Goal: Information Seeking & Learning: Check status

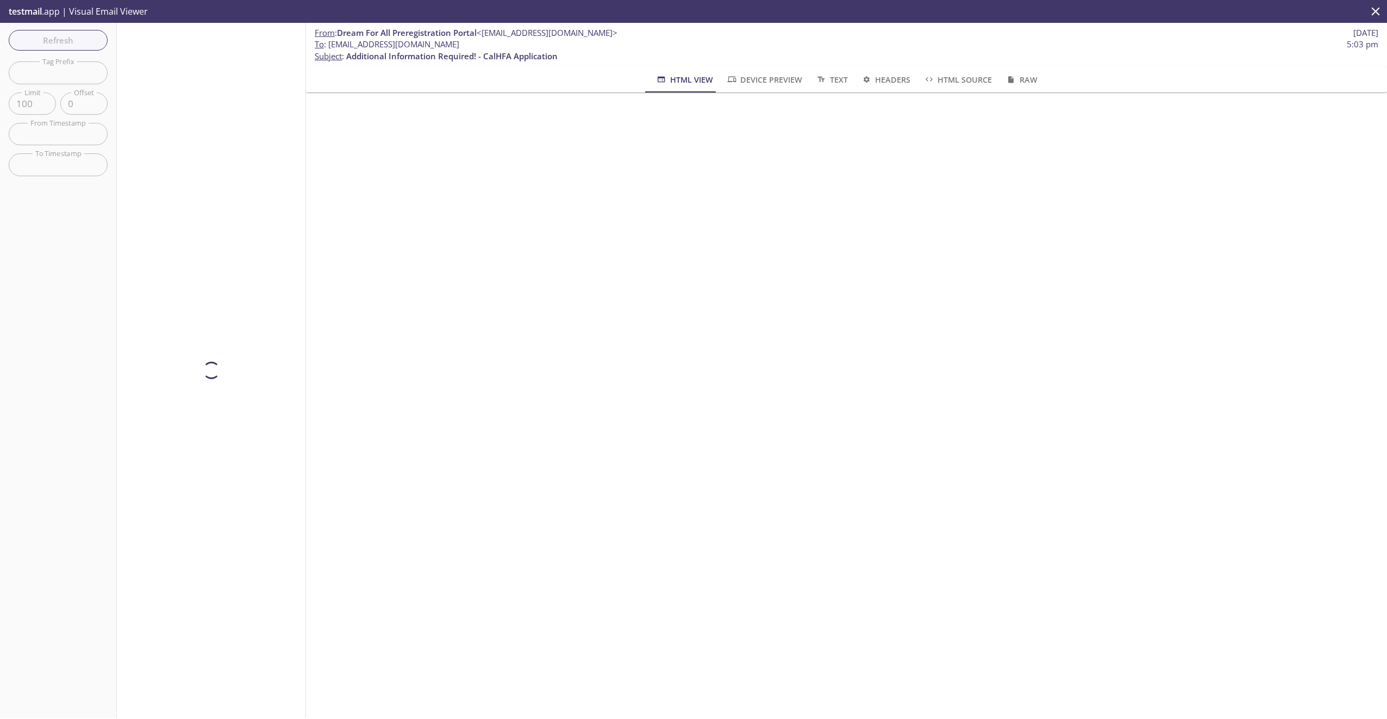
click at [55, 30] on div "Refresh Filters Tag Prefix Tag Prefix Limit 100 Limit Offset 0 Offset From Time…" at bounding box center [58, 370] width 117 height 695
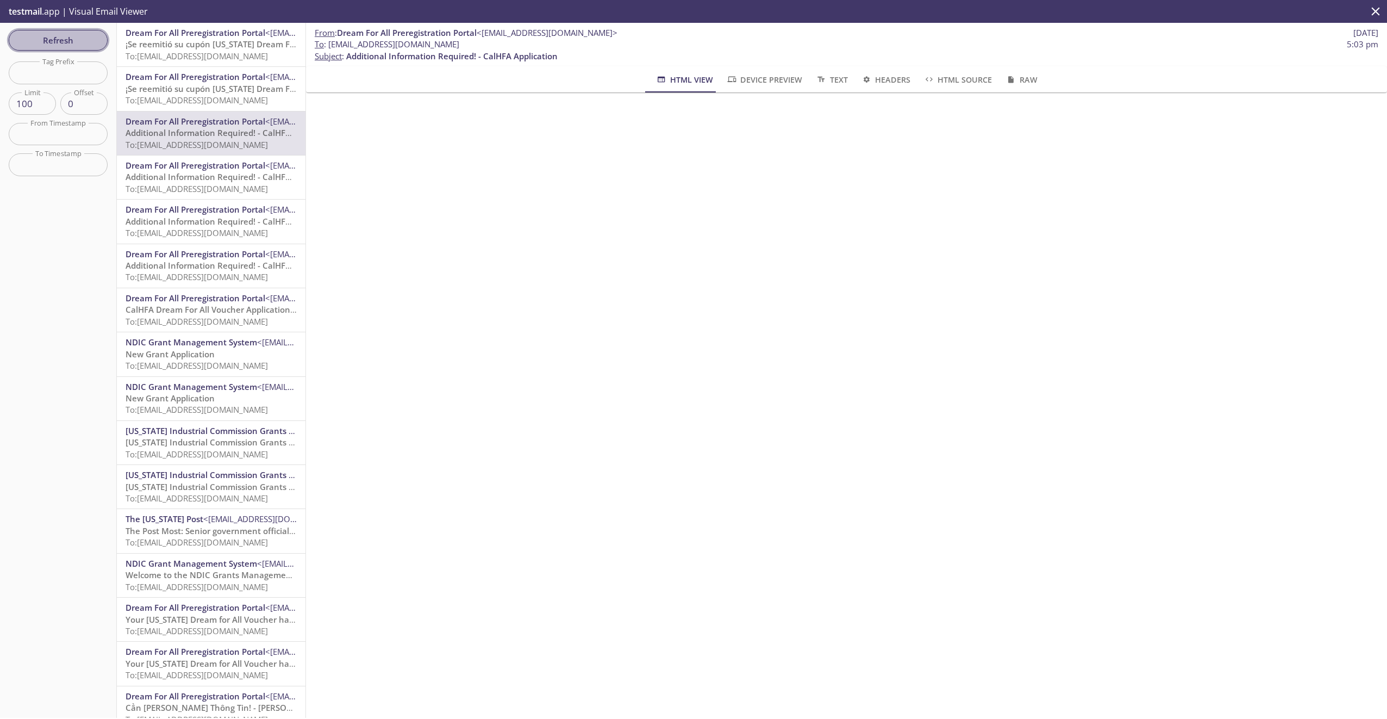
click at [55, 32] on button "Refresh" at bounding box center [58, 40] width 99 height 21
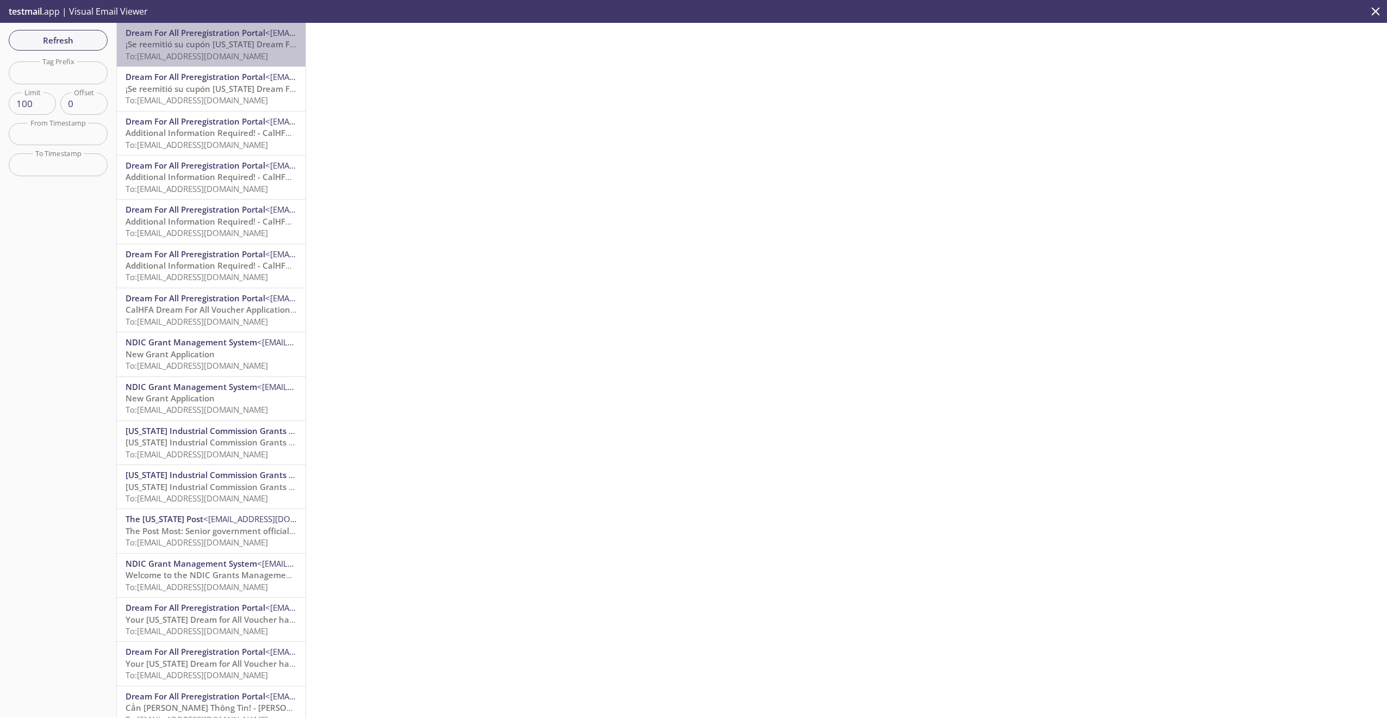
click at [224, 49] on span "¡Se reemitió su cupón [US_STATE] Dream For All!" at bounding box center [219, 44] width 186 height 11
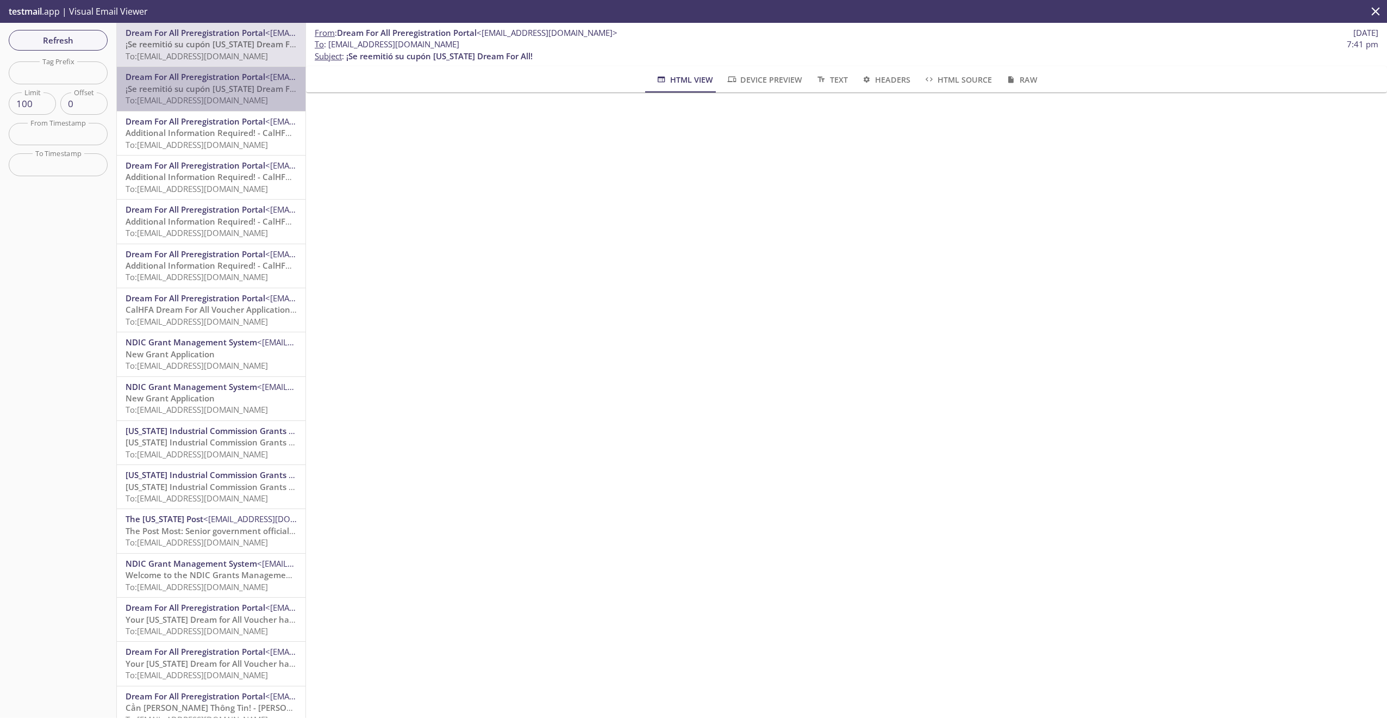
click at [219, 73] on span "Dream For All Preregistration Portal" at bounding box center [196, 76] width 140 height 11
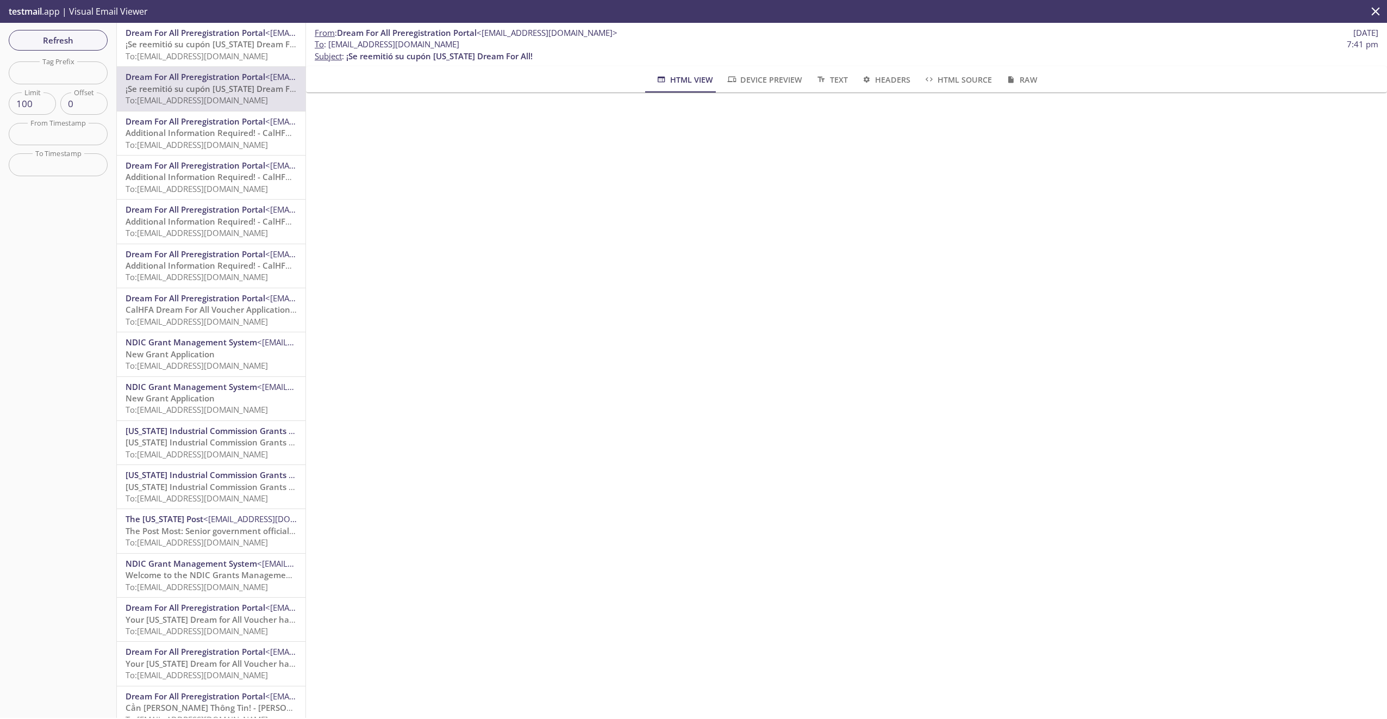
click at [213, 128] on span "Additional Information Required! - CalHFA Application" at bounding box center [231, 132] width 211 height 11
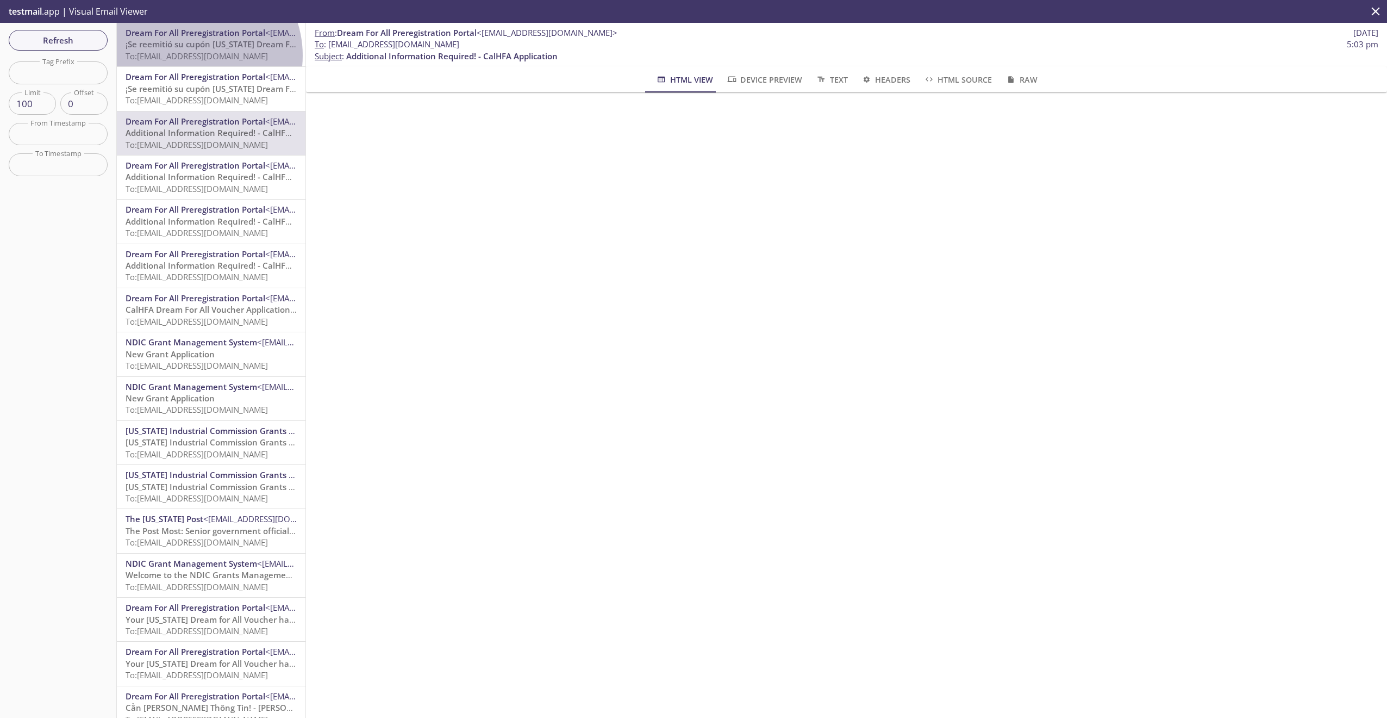
click at [193, 55] on span "To: [EMAIL_ADDRESS][DOMAIN_NAME]" at bounding box center [197, 56] width 142 height 11
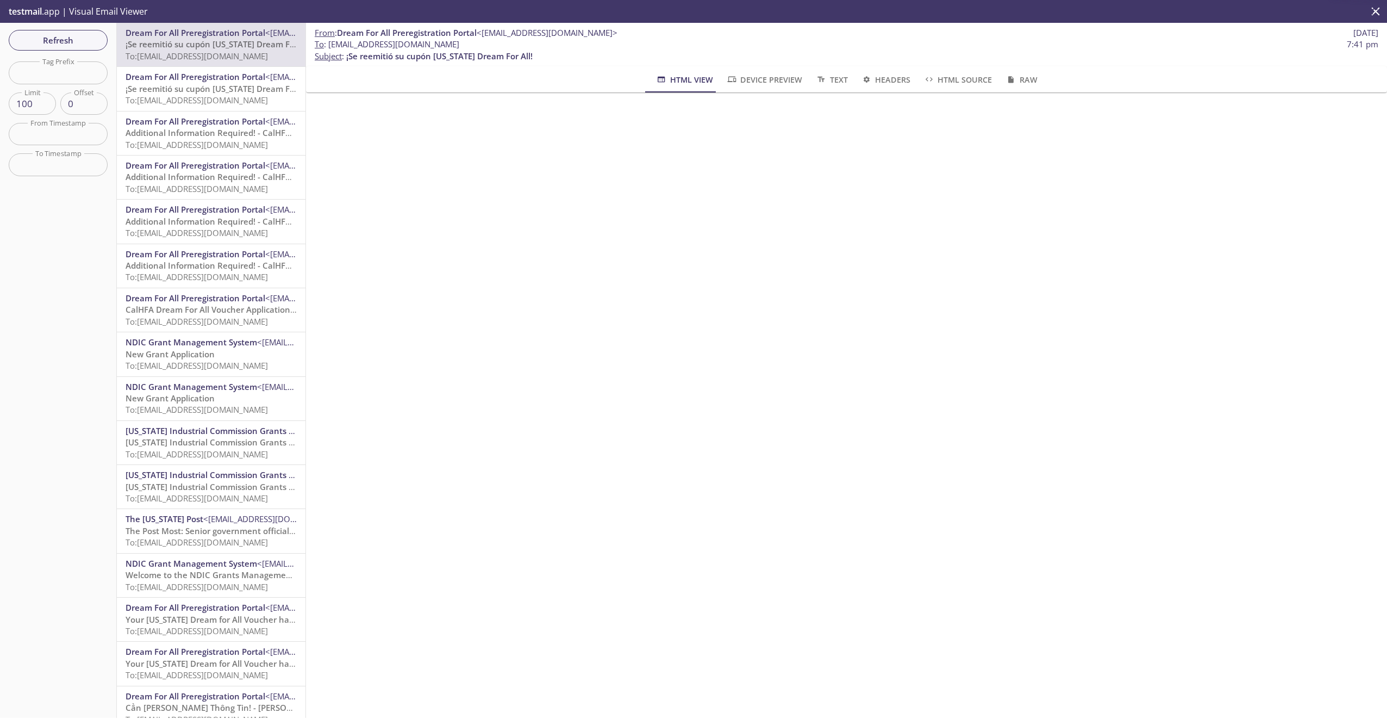
click at [199, 73] on span "Dream For All Preregistration Portal" at bounding box center [196, 76] width 140 height 11
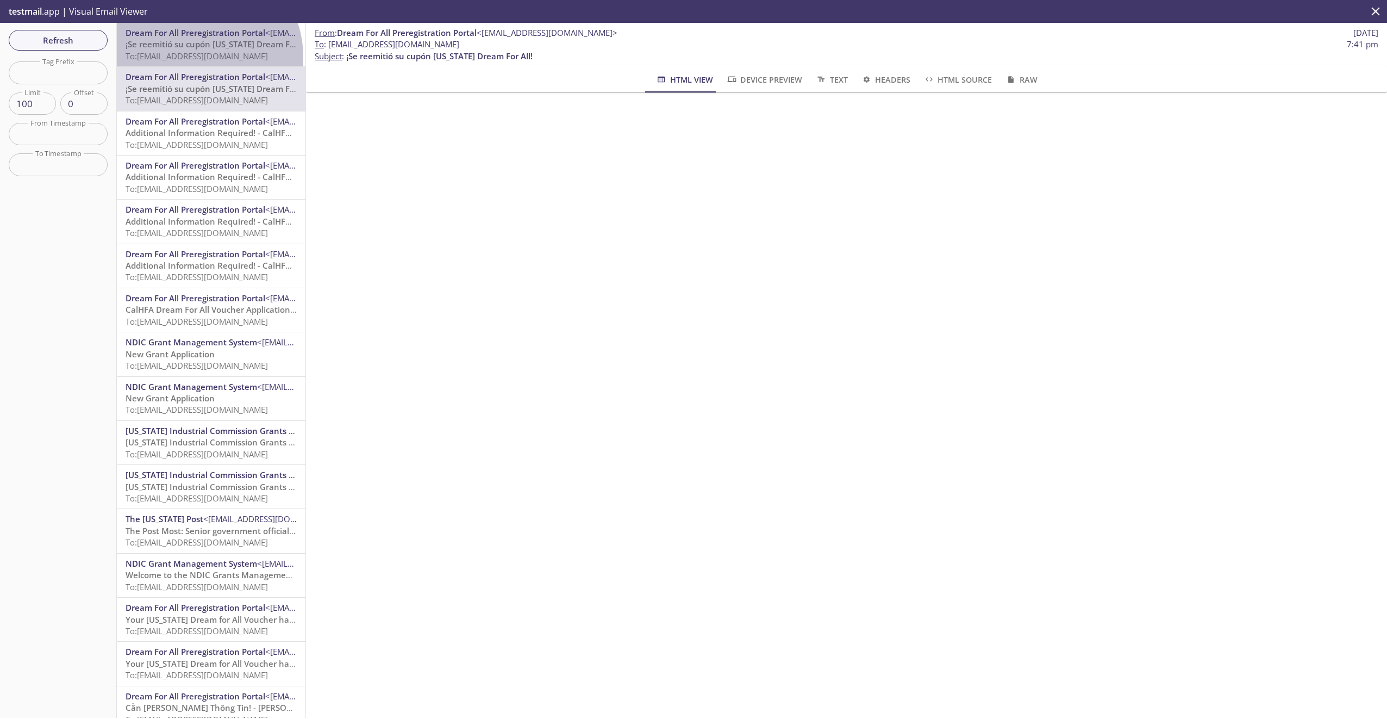
click at [198, 57] on span "To: [EMAIL_ADDRESS][DOMAIN_NAME]" at bounding box center [197, 56] width 142 height 11
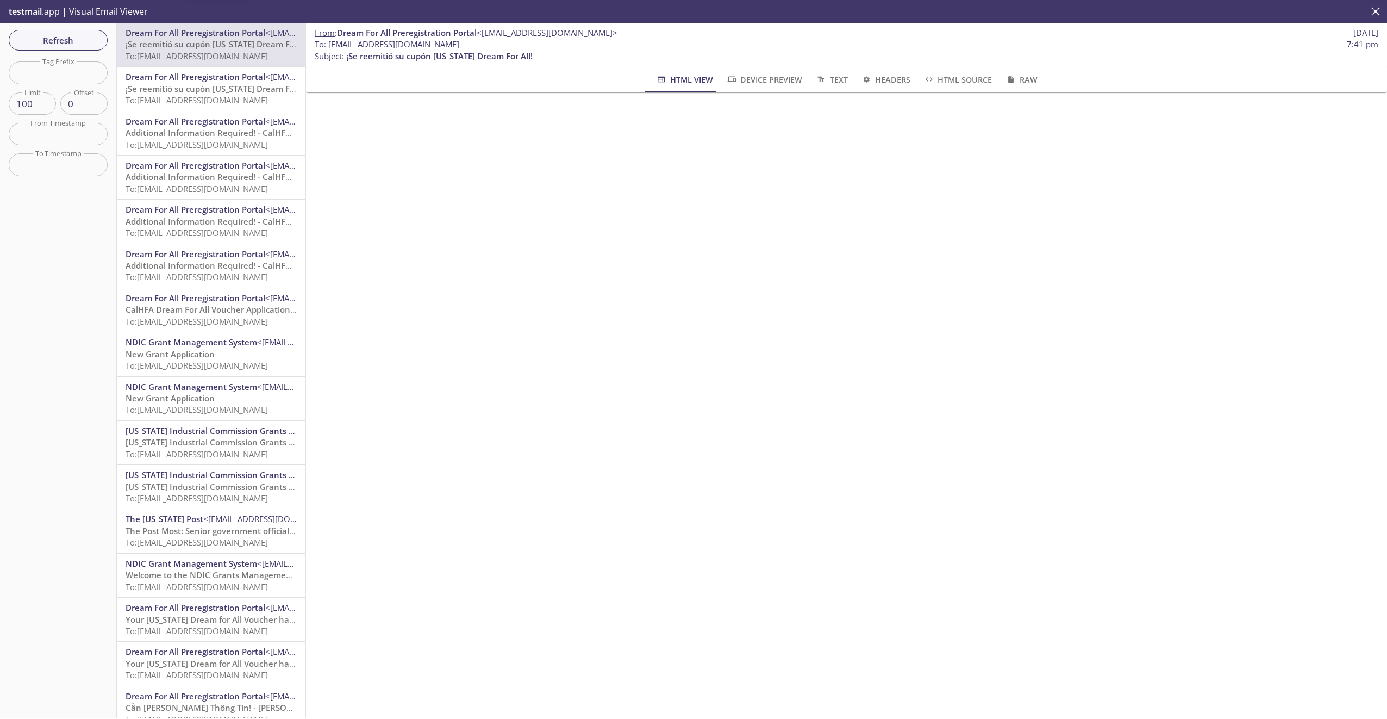
click at [197, 81] on span "Dream For All Preregistration Portal" at bounding box center [196, 76] width 140 height 11
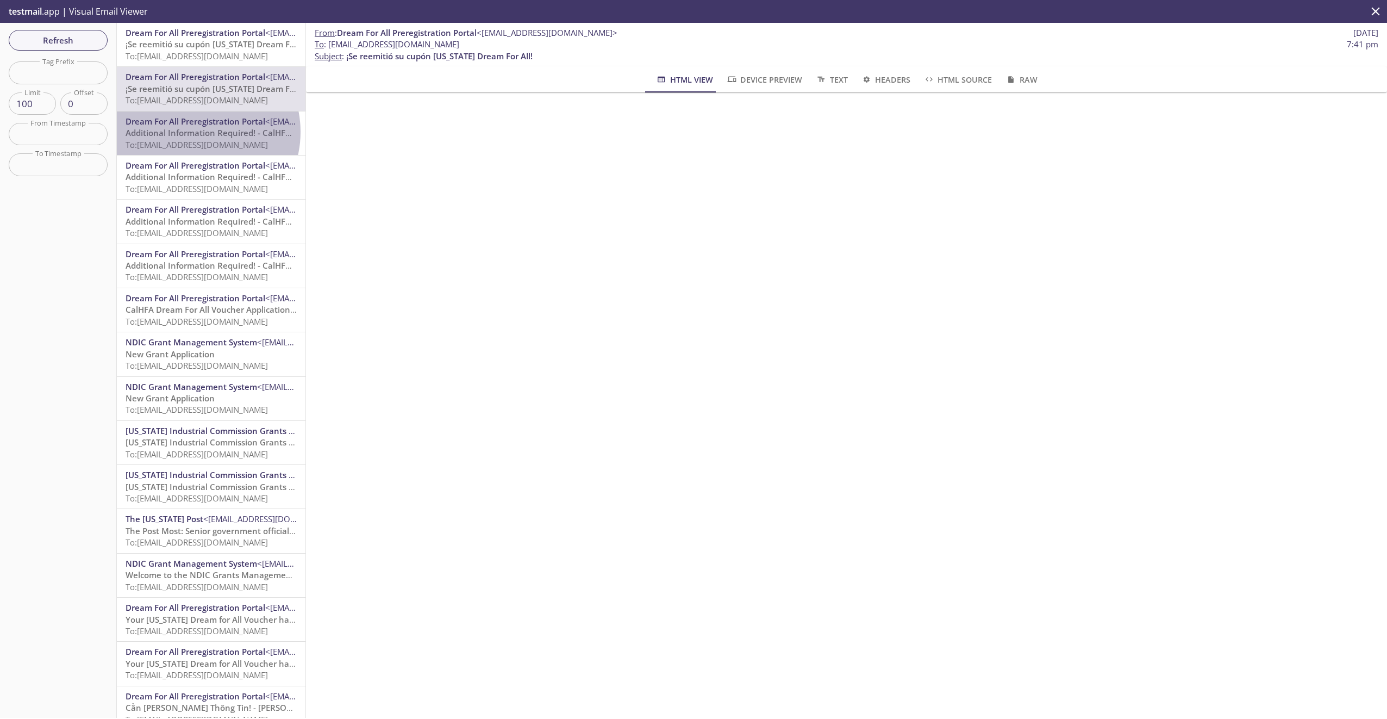
click at [193, 132] on span "Additional Information Required! - CalHFA Application" at bounding box center [231, 132] width 211 height 11
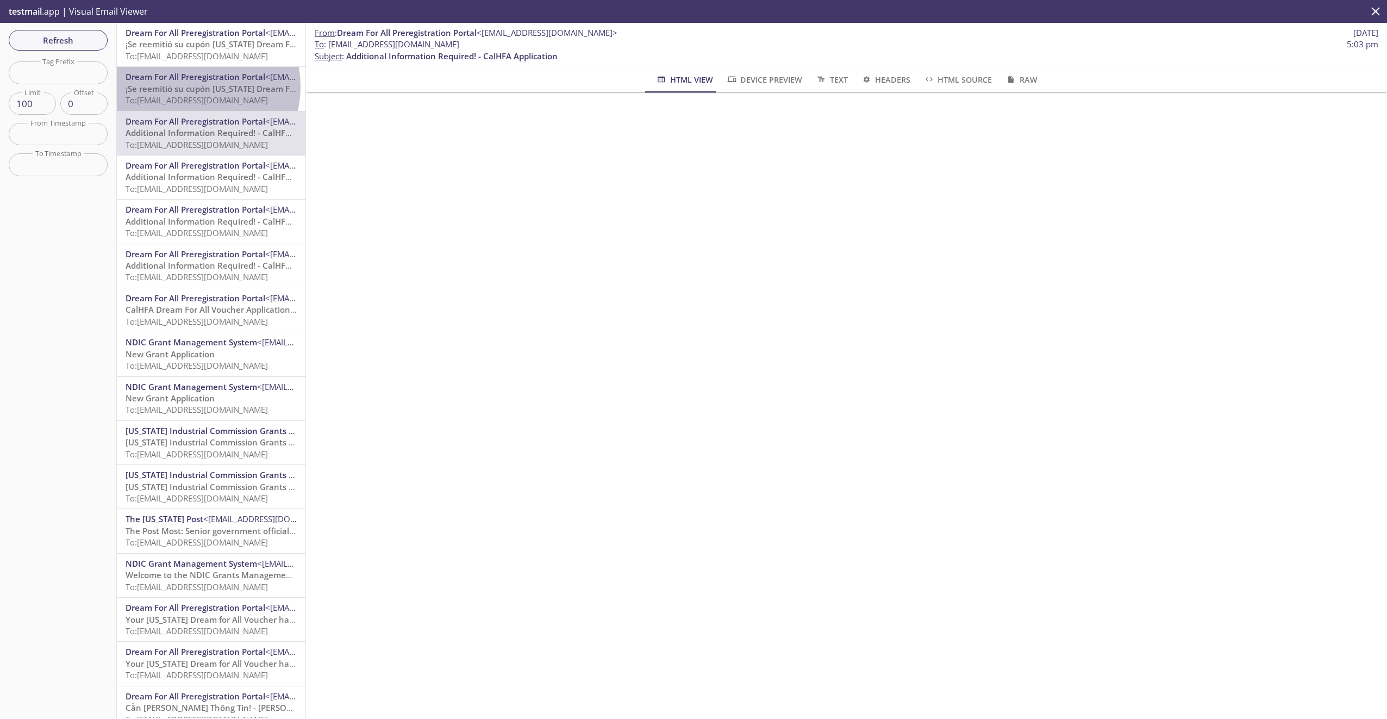
click at [191, 86] on span "¡Se reemitió su cupón [US_STATE] Dream For All!" at bounding box center [219, 88] width 186 height 11
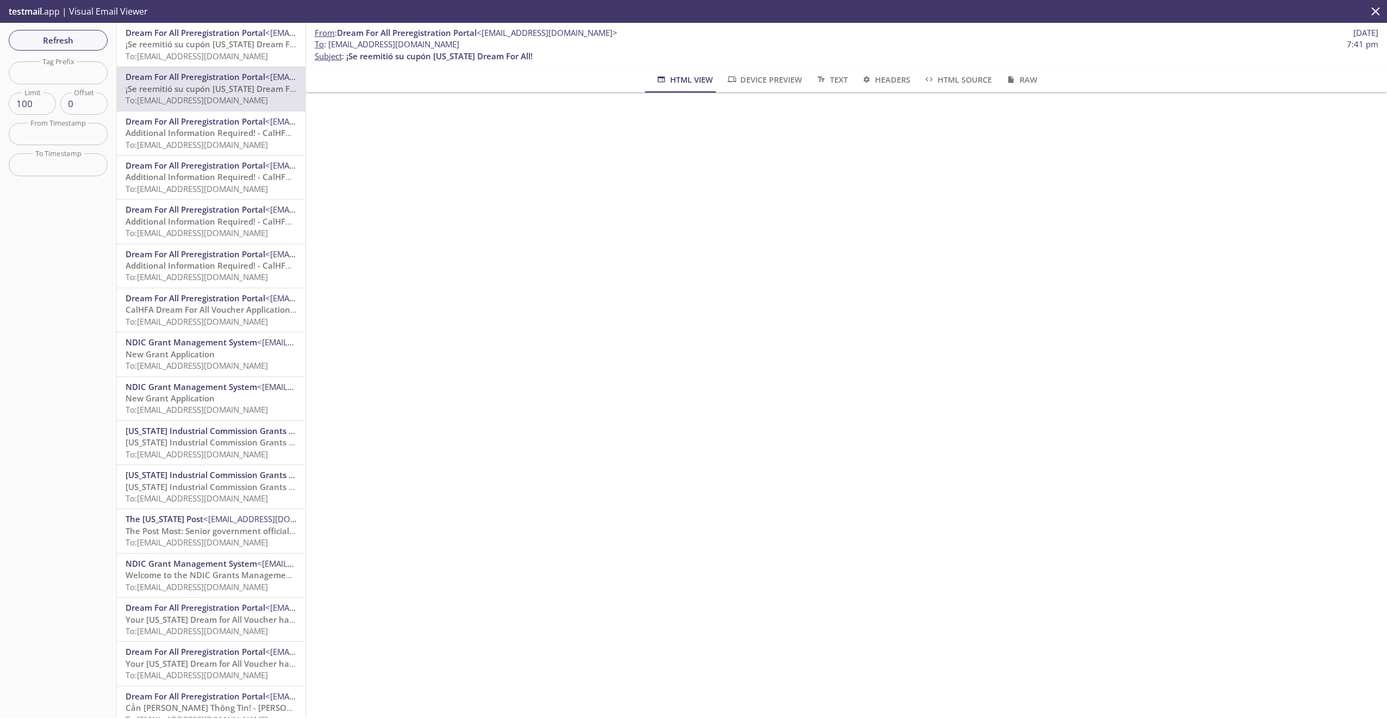
click at [183, 57] on span "To: [EMAIL_ADDRESS][DOMAIN_NAME]" at bounding box center [197, 56] width 142 height 11
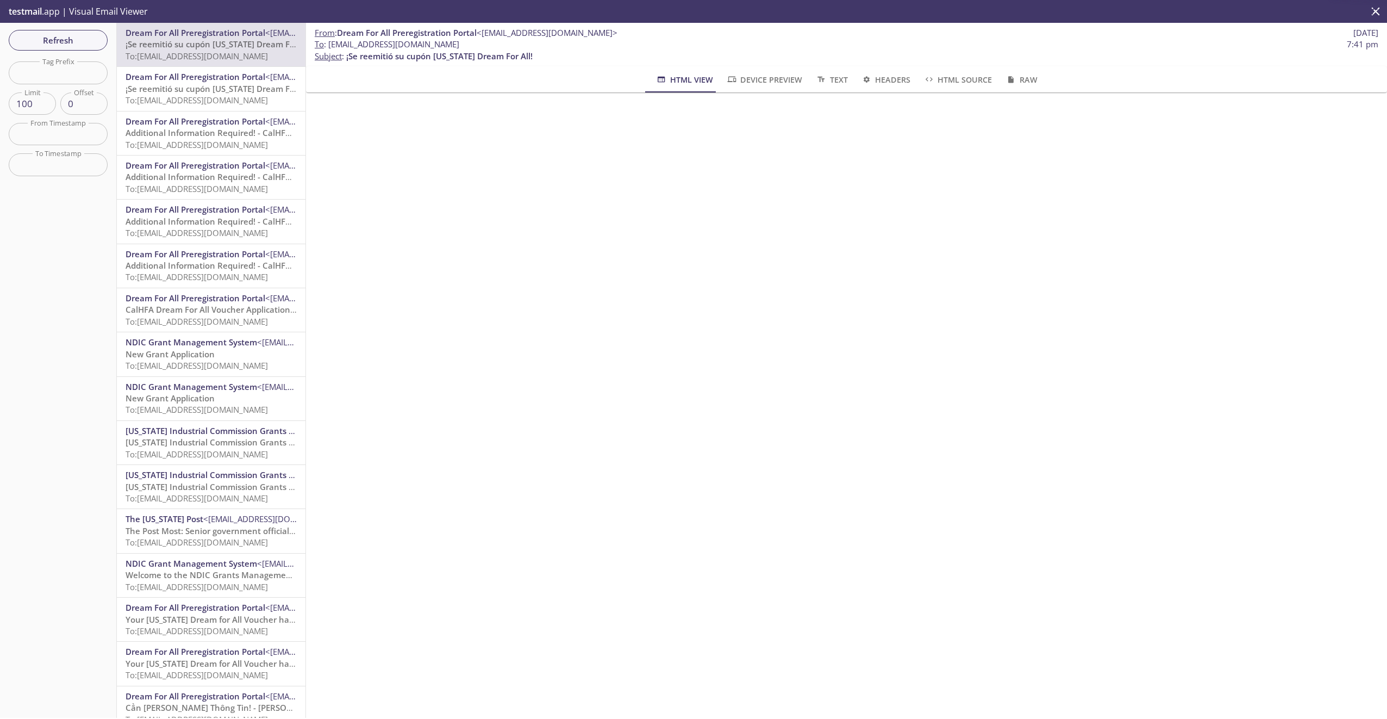
click at [186, 76] on span "Dream For All Preregistration Portal" at bounding box center [196, 76] width 140 height 11
